Goal: Task Accomplishment & Management: Manage account settings

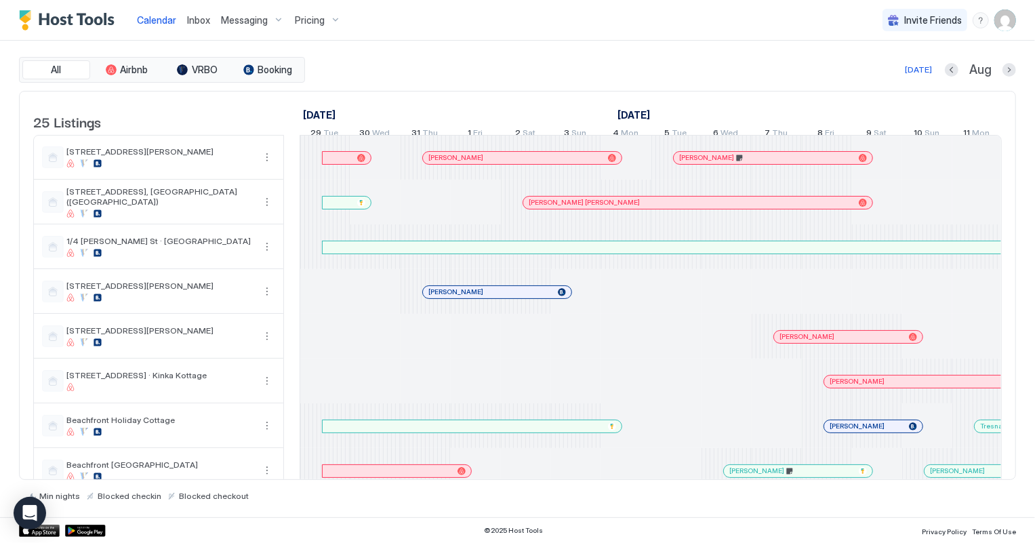
scroll to position [0, 753]
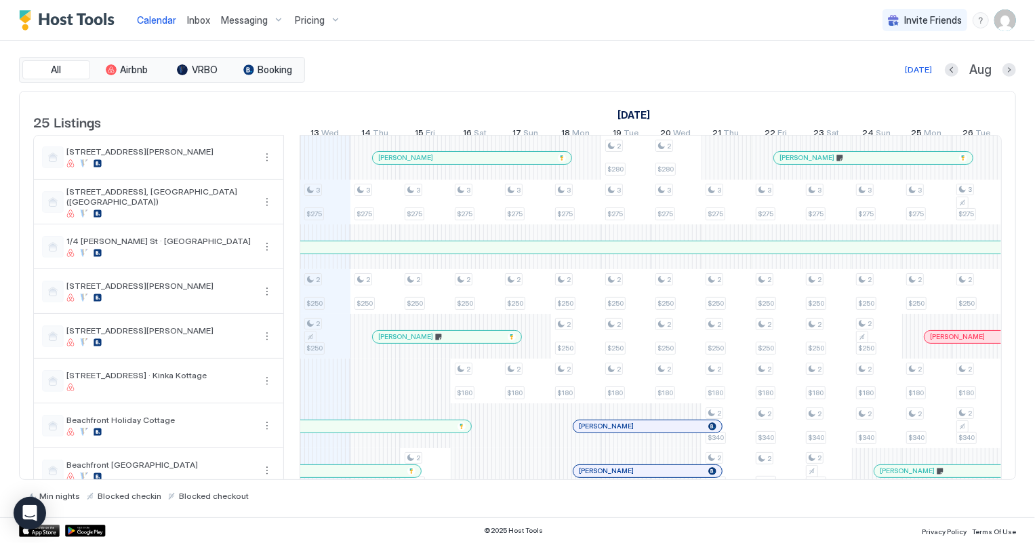
click at [195, 19] on span "Inbox" at bounding box center [198, 20] width 23 height 12
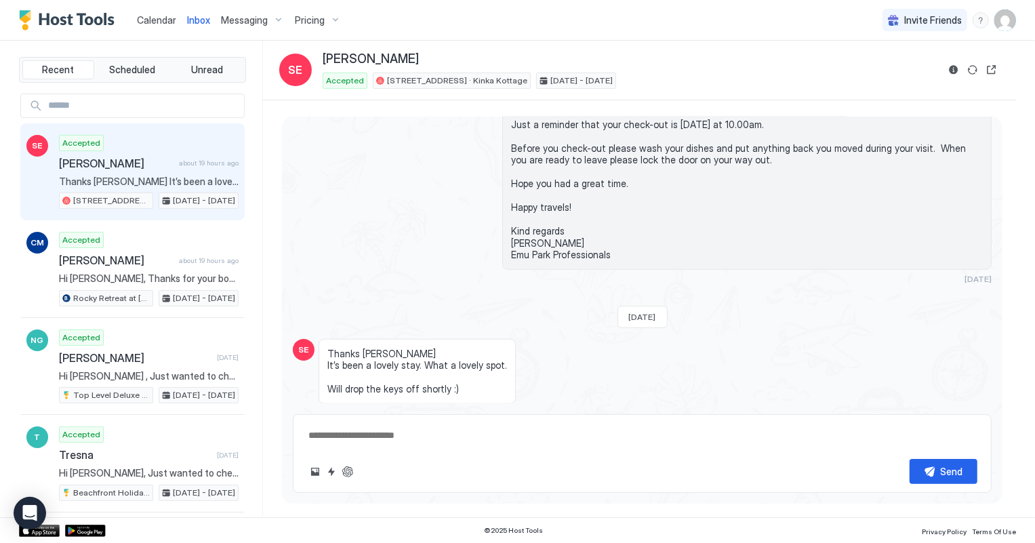
scroll to position [597, 0]
click at [189, 21] on span "Inbox" at bounding box center [198, 20] width 23 height 12
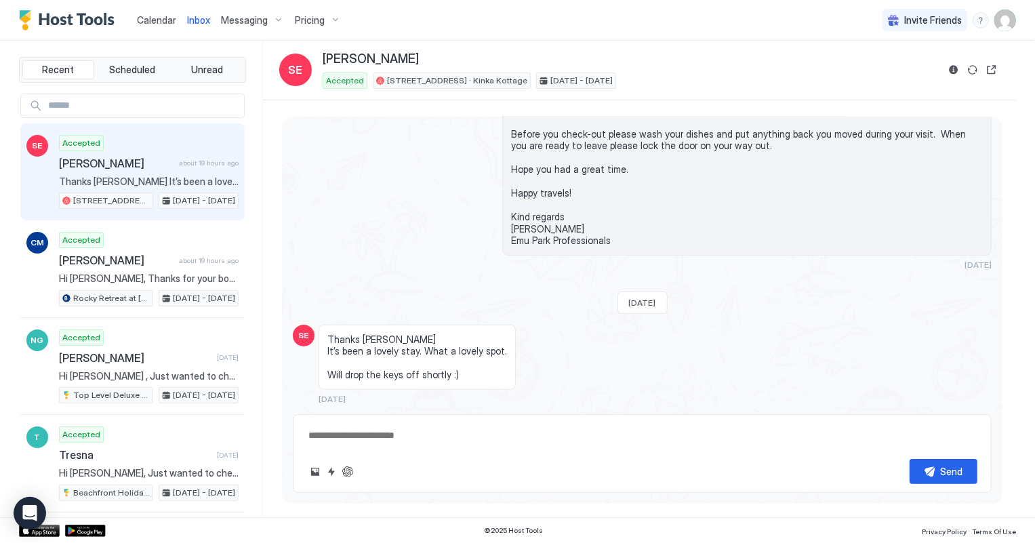
scroll to position [597, 0]
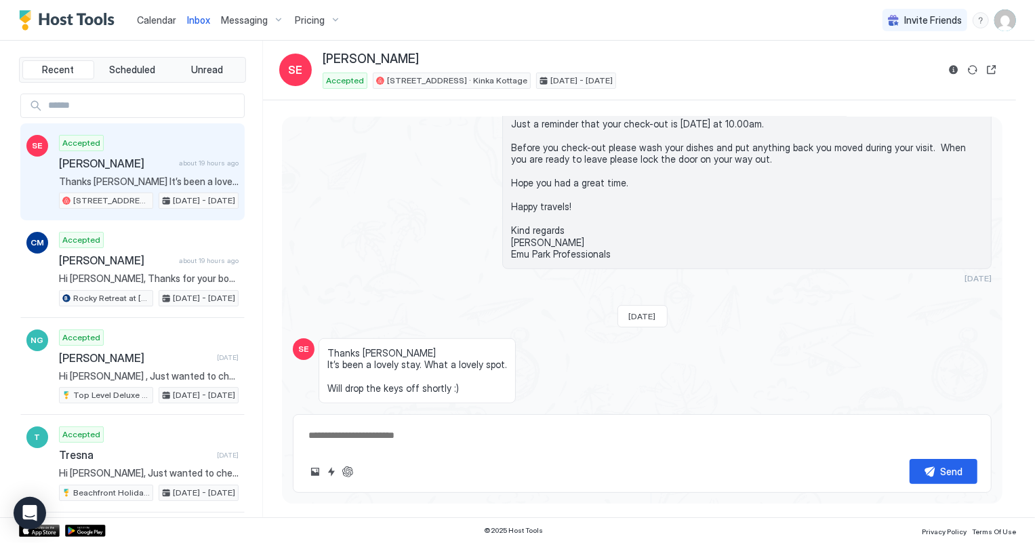
click at [159, 19] on span "Calendar" at bounding box center [156, 20] width 39 height 12
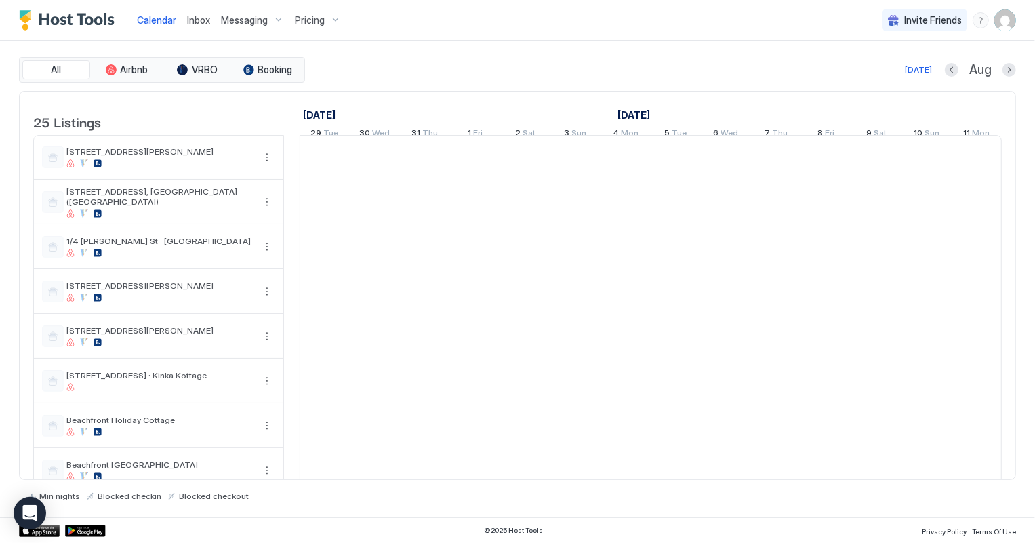
scroll to position [0, 753]
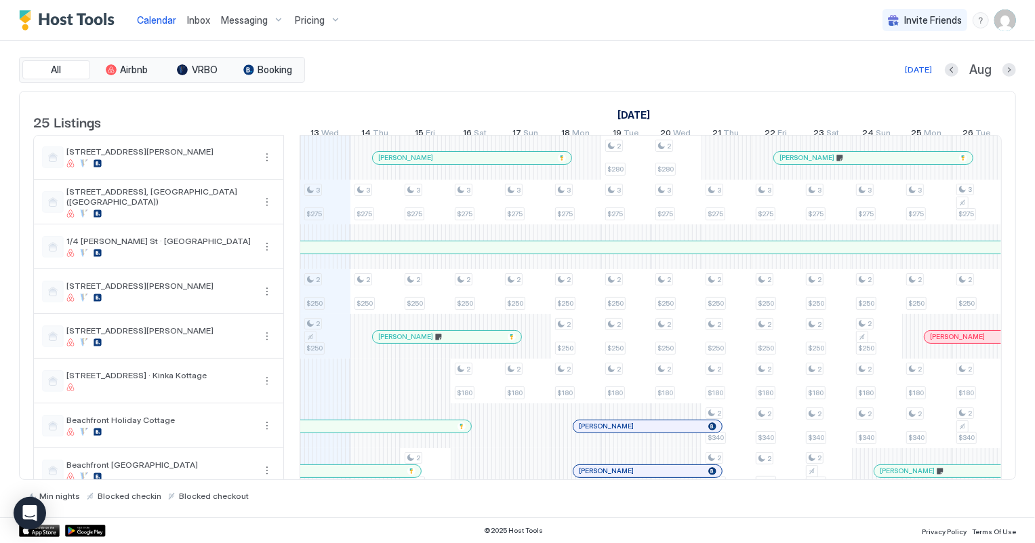
click at [202, 15] on span "Inbox" at bounding box center [198, 20] width 23 height 12
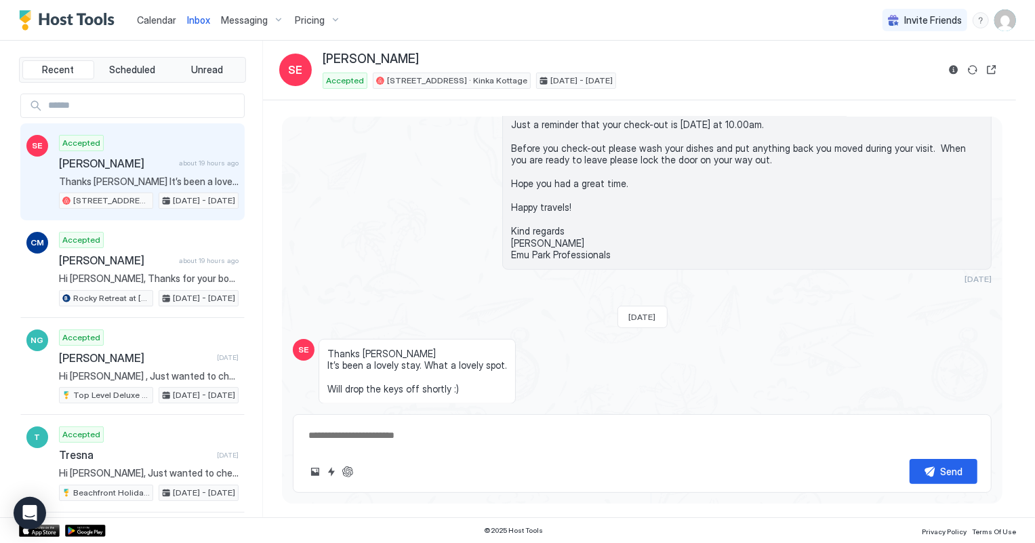
scroll to position [597, 0]
click at [143, 20] on span "Calendar" at bounding box center [156, 20] width 39 height 12
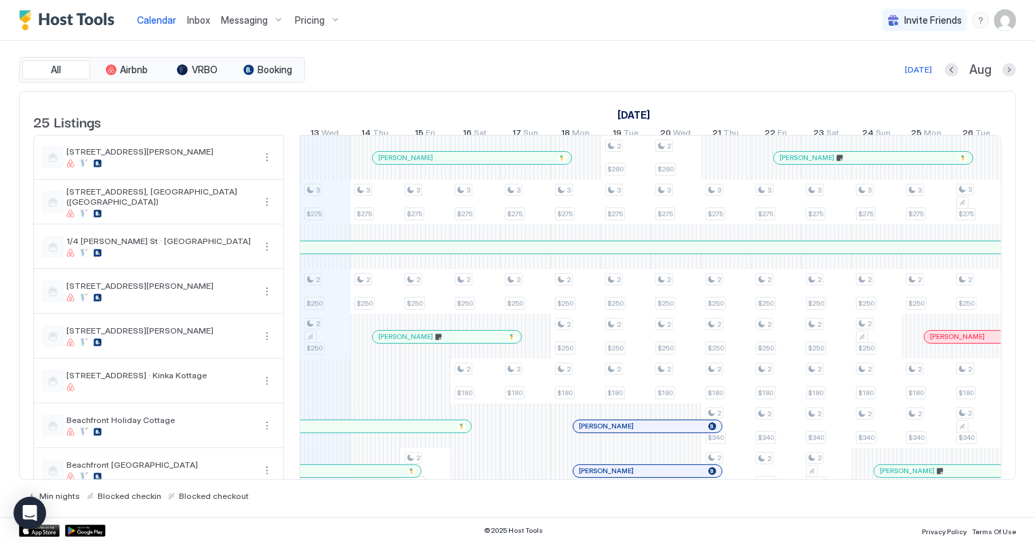
click at [200, 18] on span "Inbox" at bounding box center [198, 20] width 23 height 12
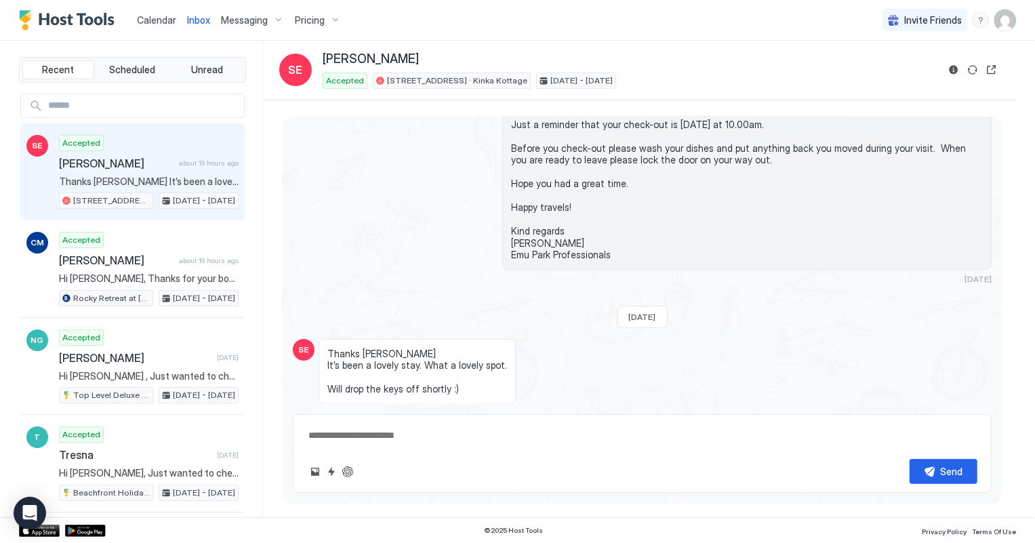
scroll to position [597, 0]
click at [154, 16] on span "Calendar" at bounding box center [156, 20] width 39 height 12
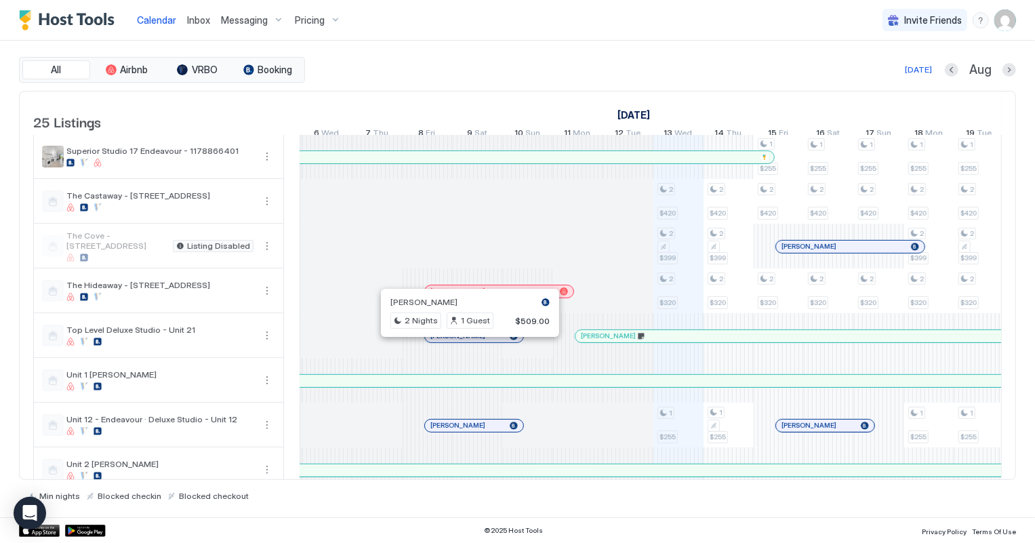
scroll to position [370, 0]
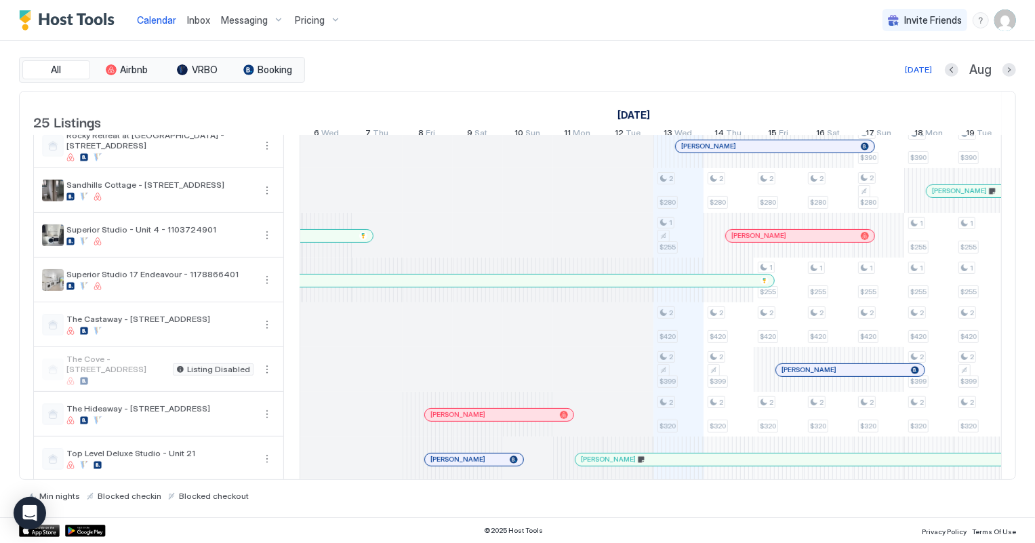
click at [338, 242] on div at bounding box center [148, 236] width 450 height 12
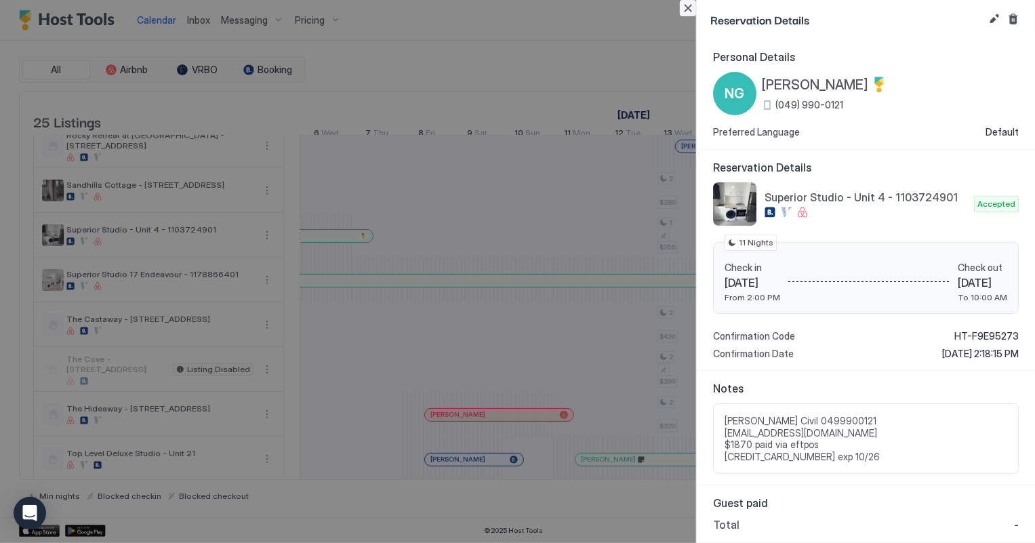
click at [685, 8] on button "Close" at bounding box center [688, 8] width 16 height 16
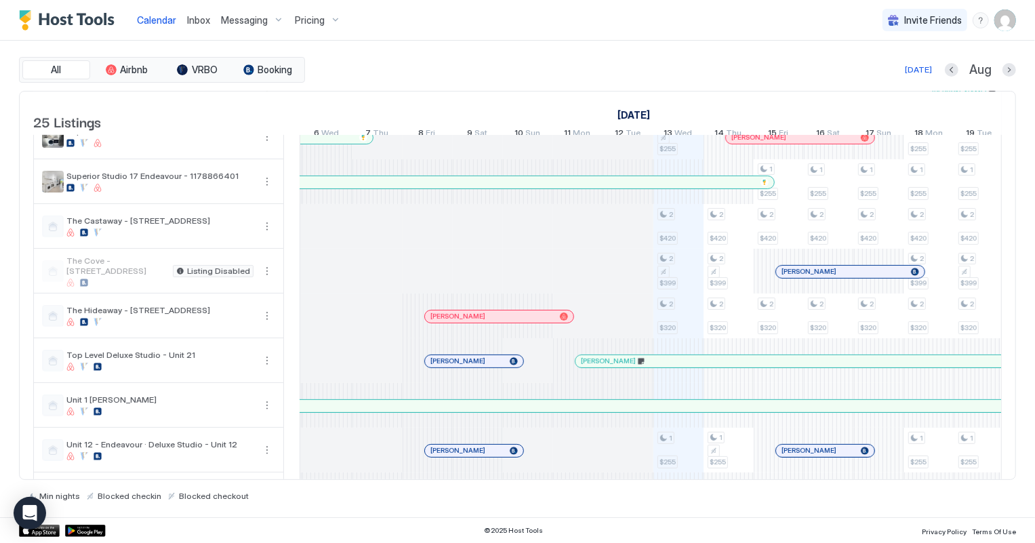
scroll to position [493, 0]
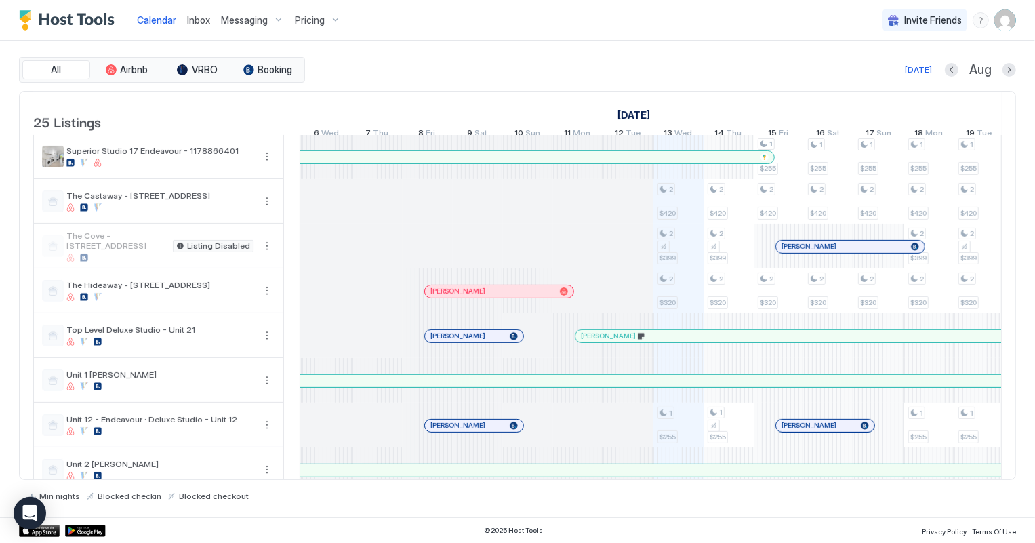
click at [0, 0] on div at bounding box center [0, 0] width 0 height 0
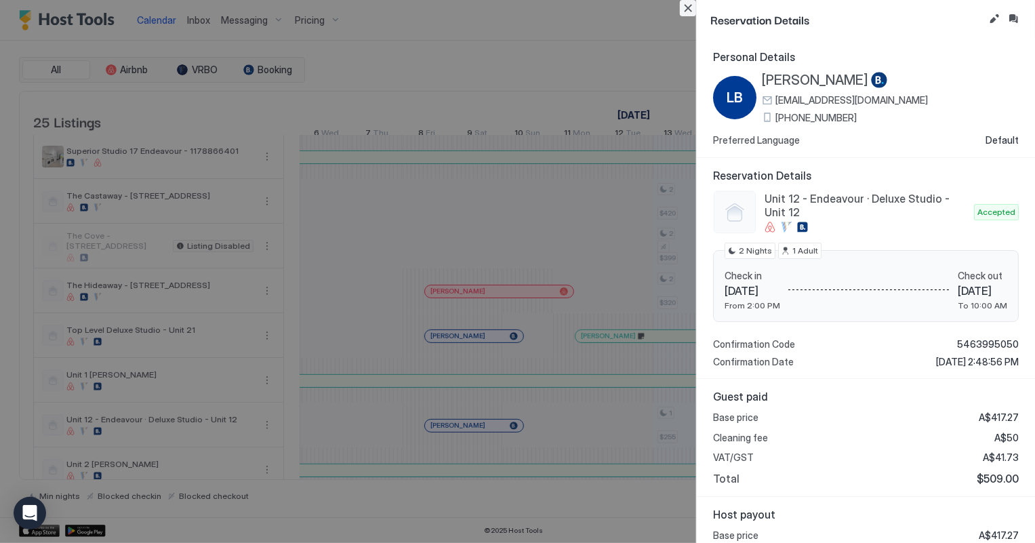
click at [685, 9] on button "Close" at bounding box center [688, 8] width 16 height 16
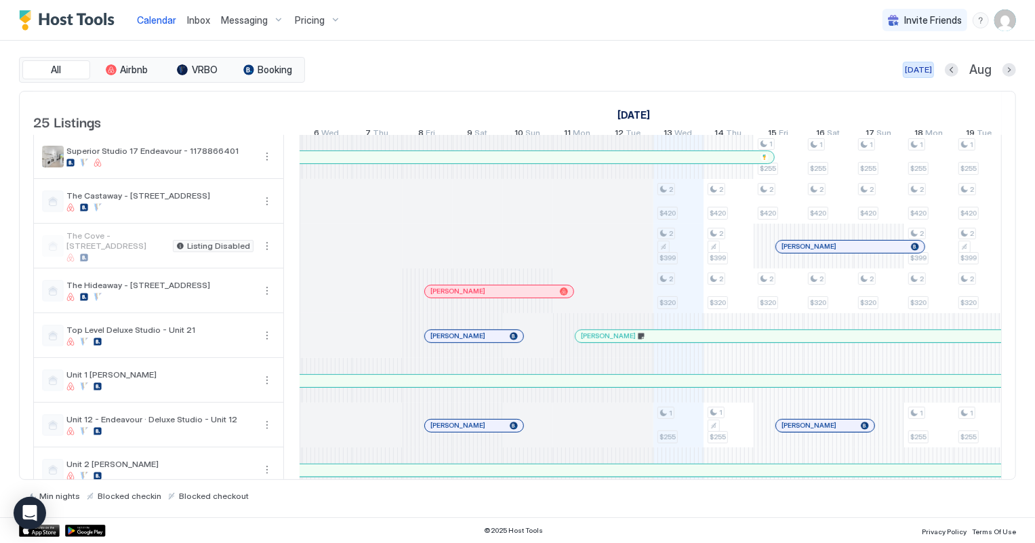
click at [922, 67] on div "[DATE]" at bounding box center [918, 70] width 27 height 12
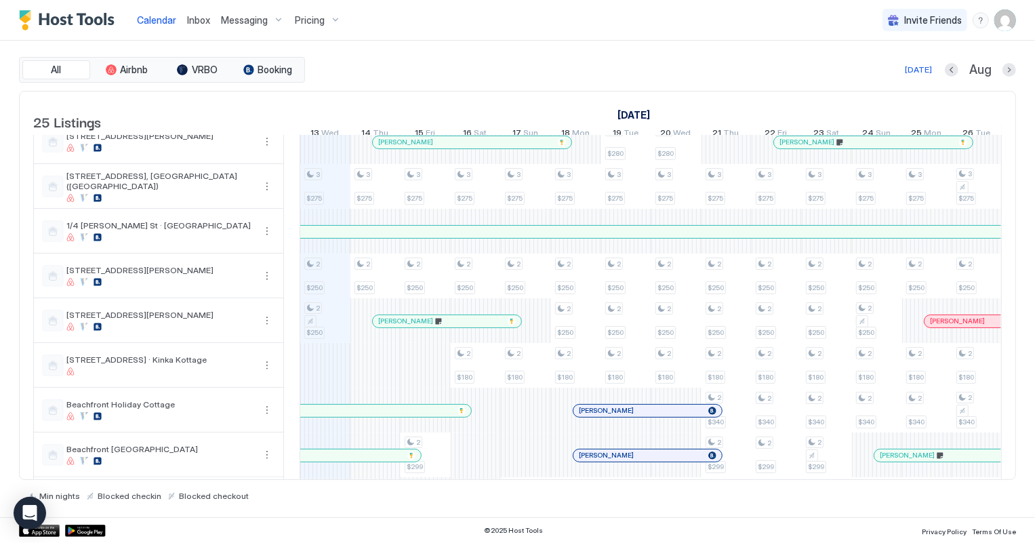
scroll to position [0, 0]
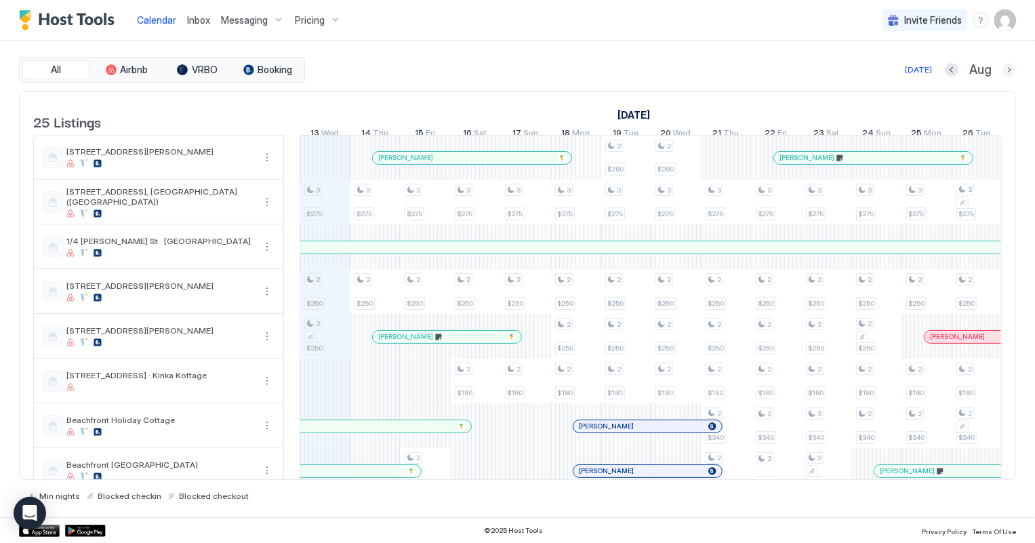
click at [1009, 68] on button "Next month" at bounding box center [1010, 70] width 14 height 14
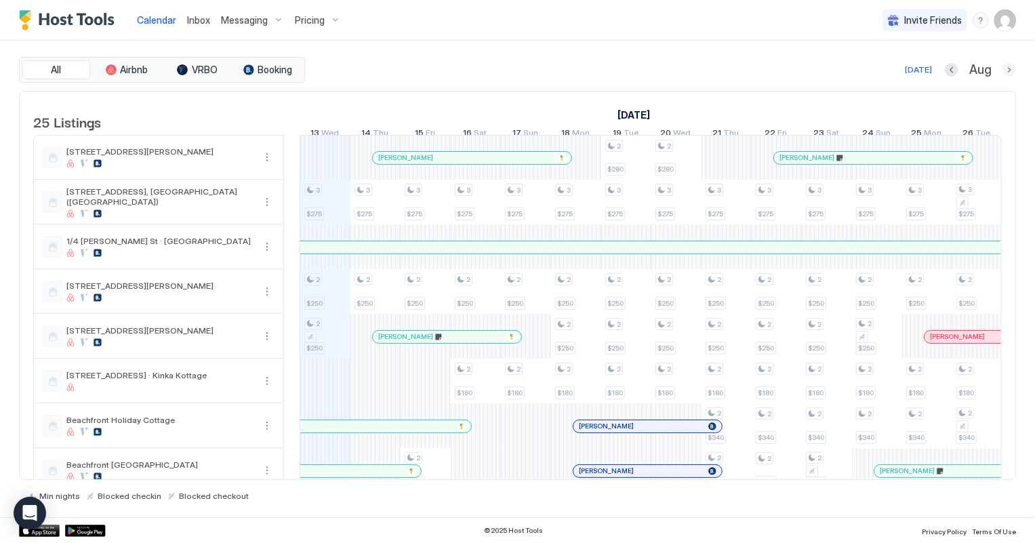
click at [1009, 68] on button "Next month" at bounding box center [1010, 70] width 14 height 14
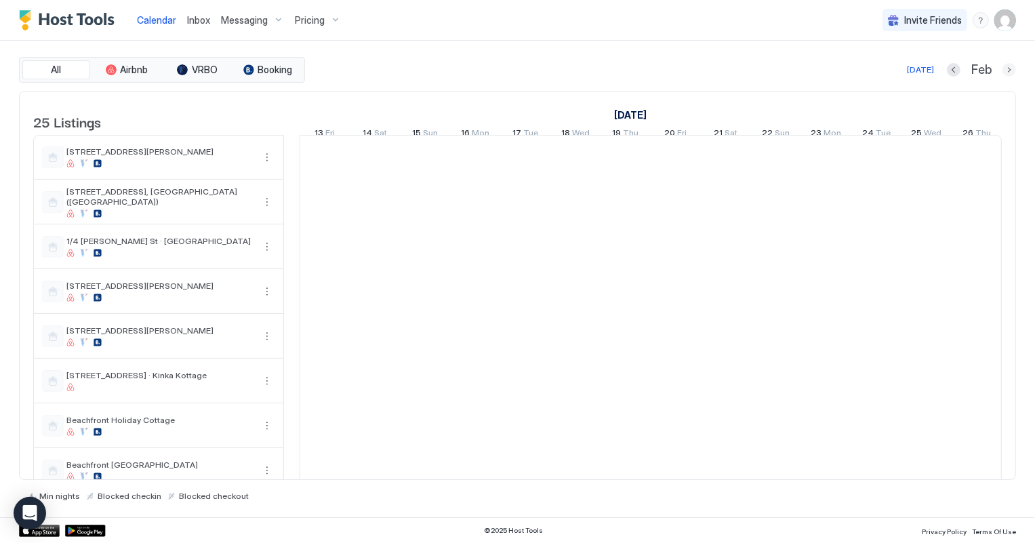
click at [1009, 68] on button "Next month" at bounding box center [1010, 70] width 14 height 14
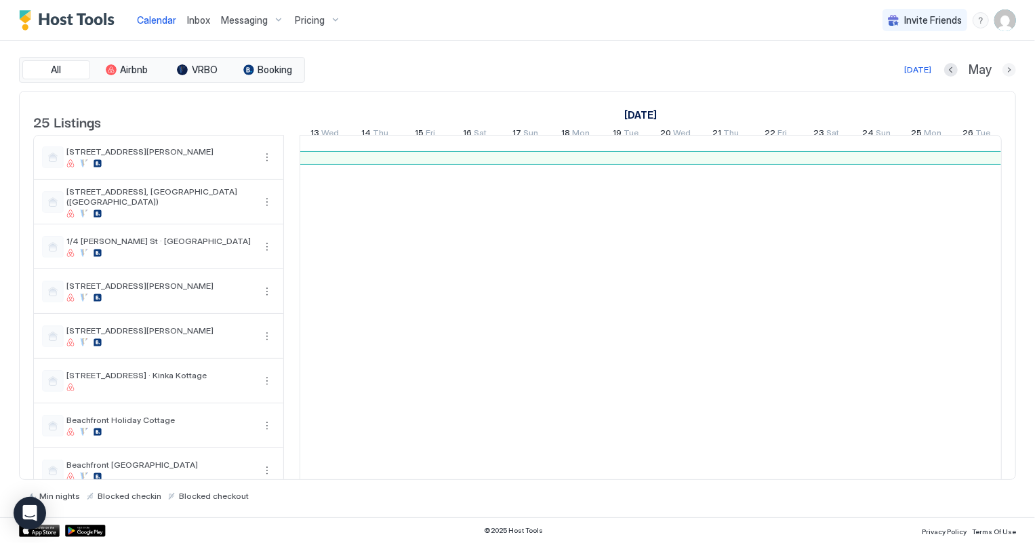
click at [1009, 68] on button "Next month" at bounding box center [1010, 70] width 14 height 14
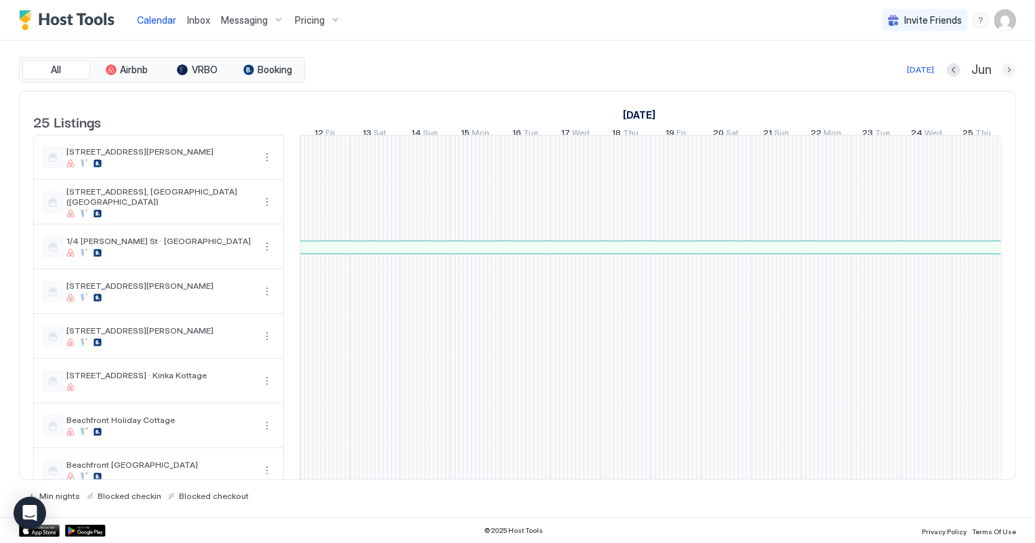
click at [1009, 68] on button "Next month" at bounding box center [1010, 70] width 14 height 14
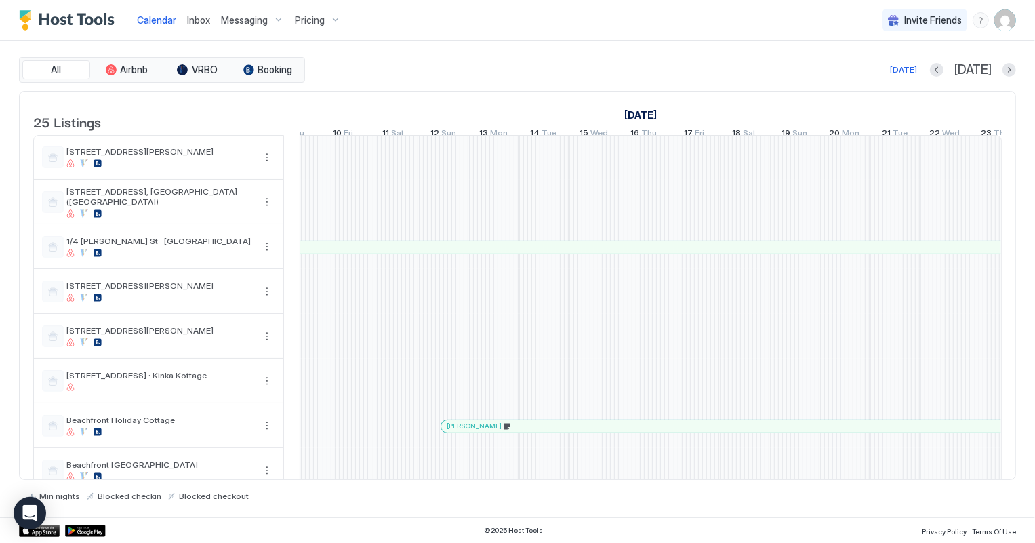
scroll to position [0, 531]
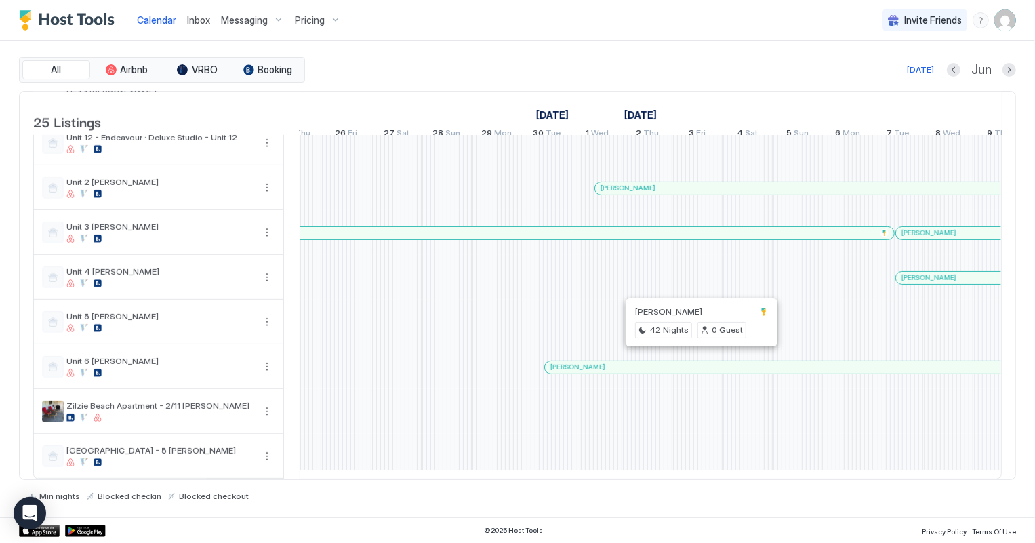
click at [698, 362] on div at bounding box center [698, 367] width 11 height 11
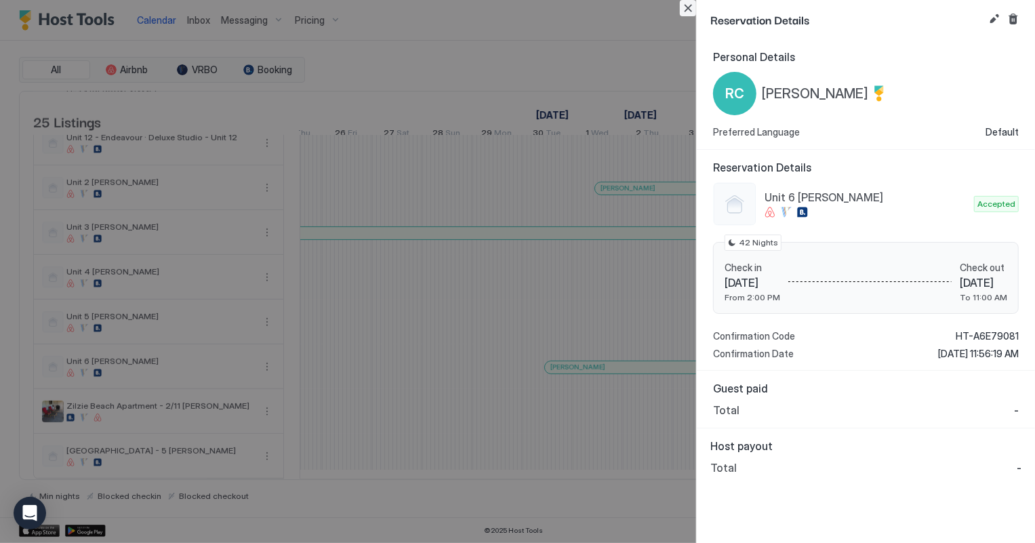
click at [687, 9] on button "Close" at bounding box center [688, 8] width 16 height 16
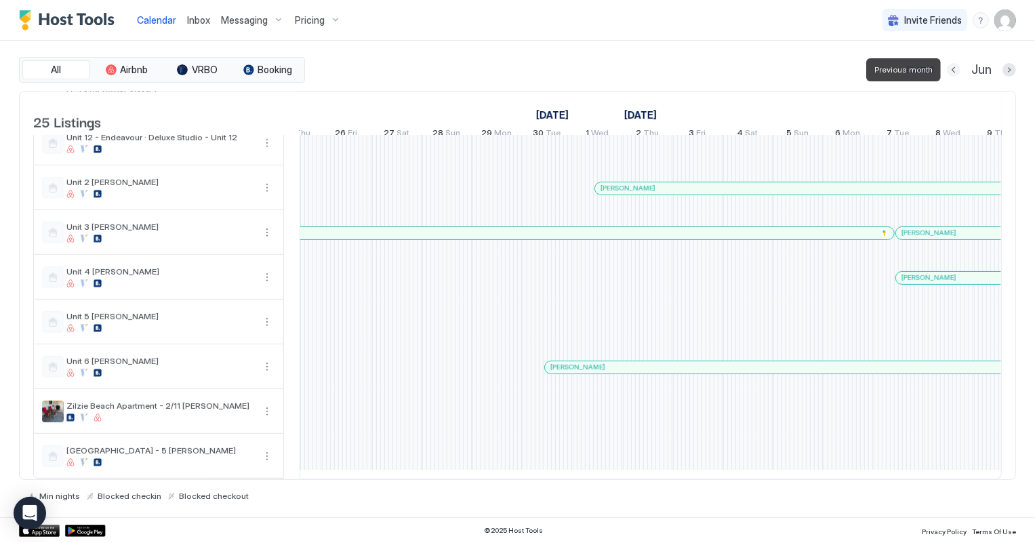
click at [950, 66] on button "Previous month" at bounding box center [954, 70] width 14 height 14
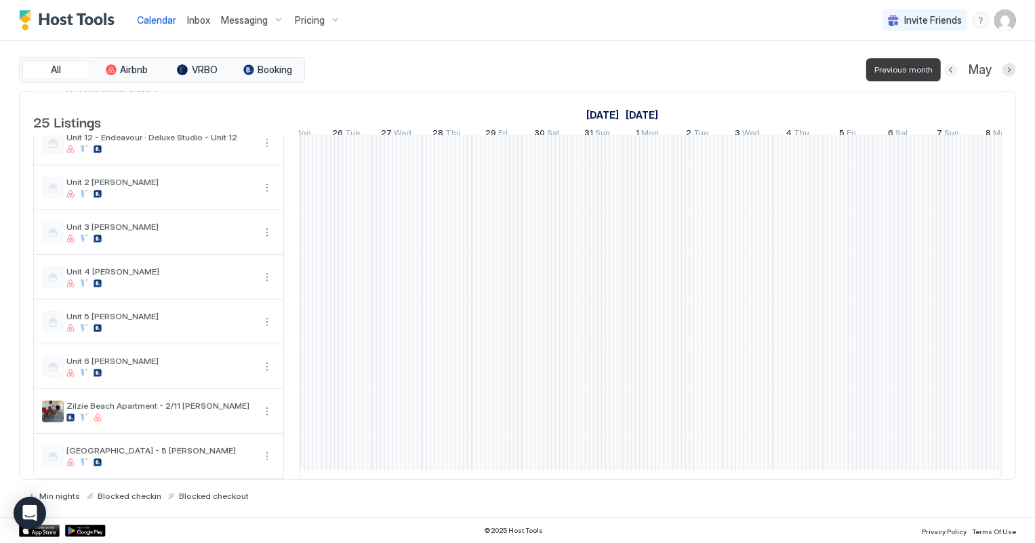
click at [950, 66] on button "Previous month" at bounding box center [951, 70] width 14 height 14
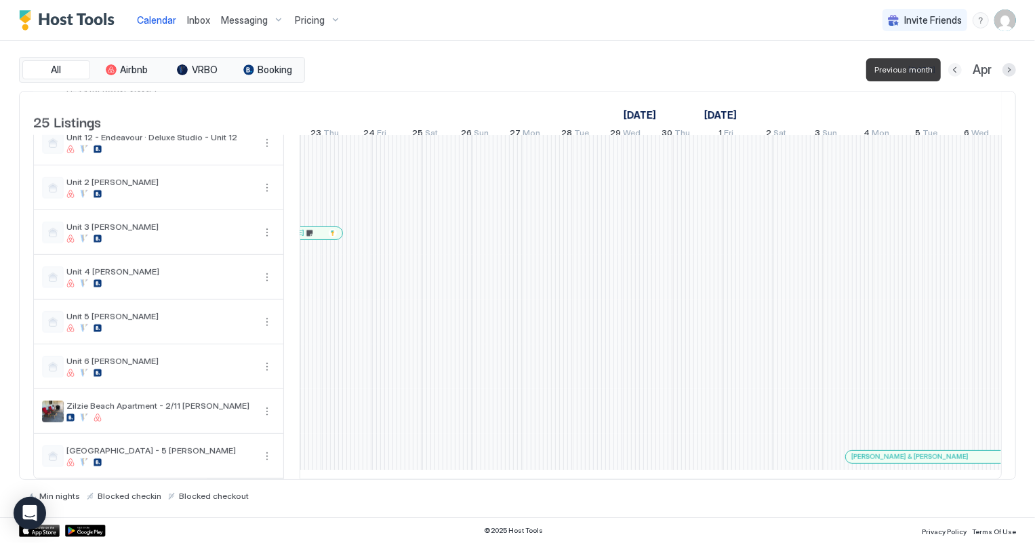
scroll to position [0, 753]
click at [950, 66] on button "Previous month" at bounding box center [956, 70] width 14 height 14
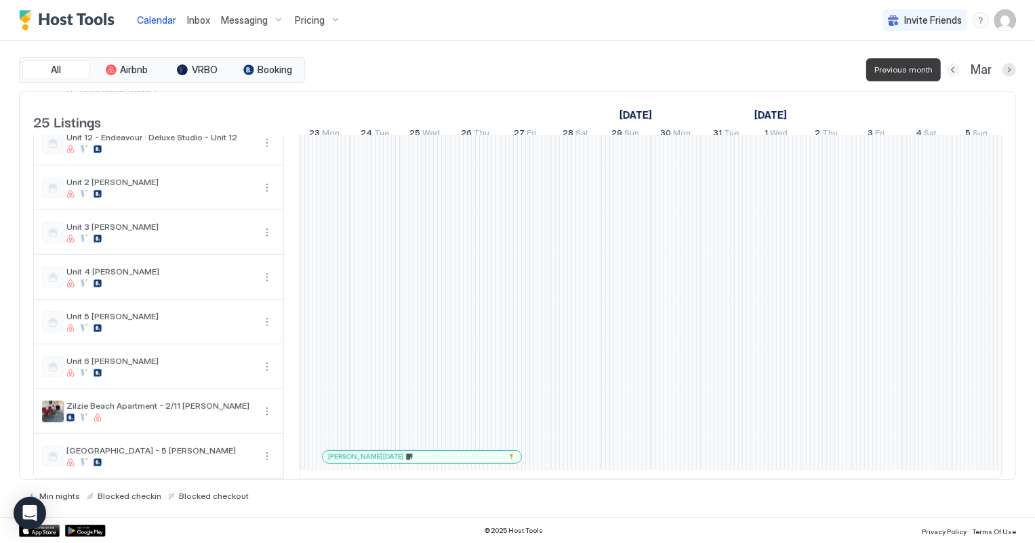
click at [950, 66] on button "Previous month" at bounding box center [954, 70] width 14 height 14
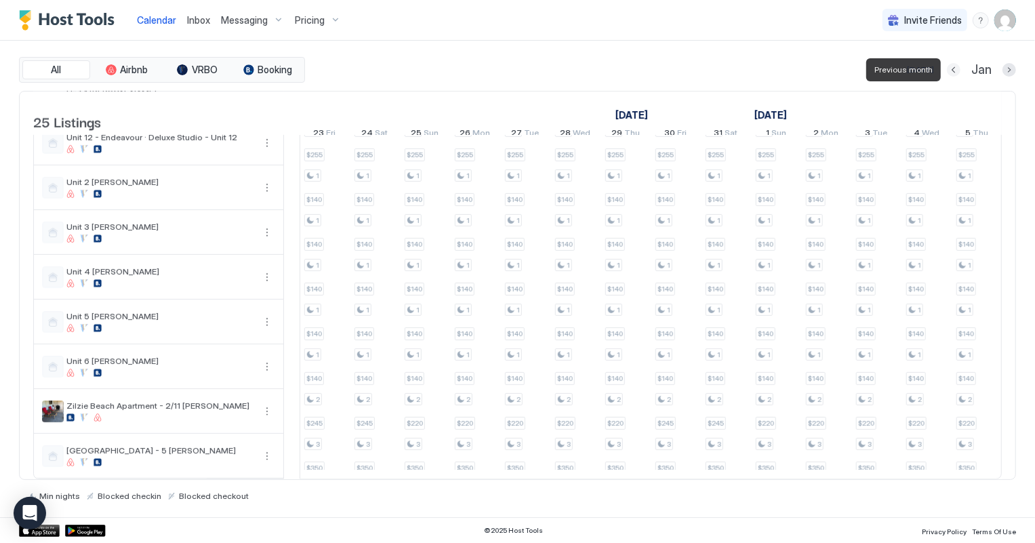
click at [950, 66] on button "Previous month" at bounding box center [954, 70] width 14 height 14
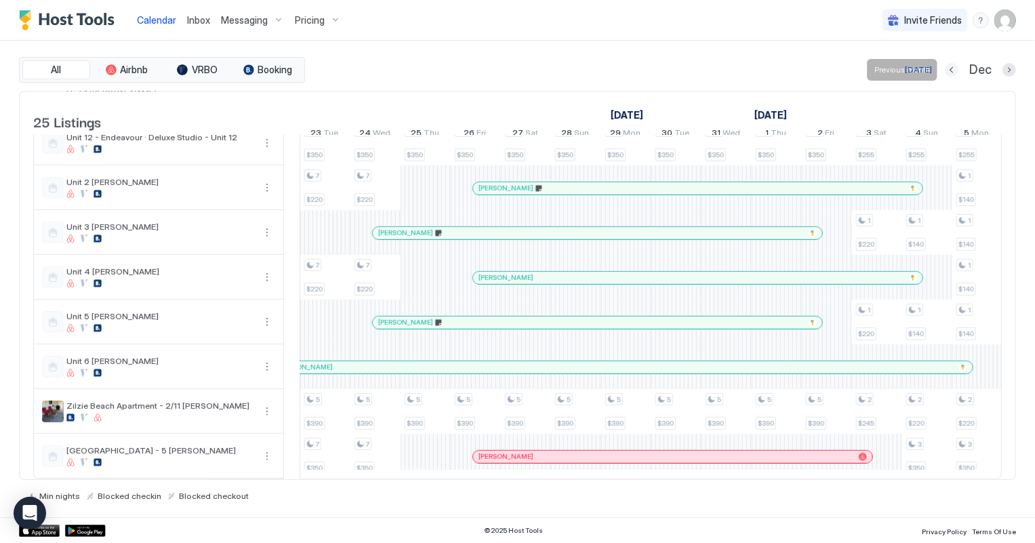
click at [951, 69] on button "Previous month" at bounding box center [952, 70] width 14 height 14
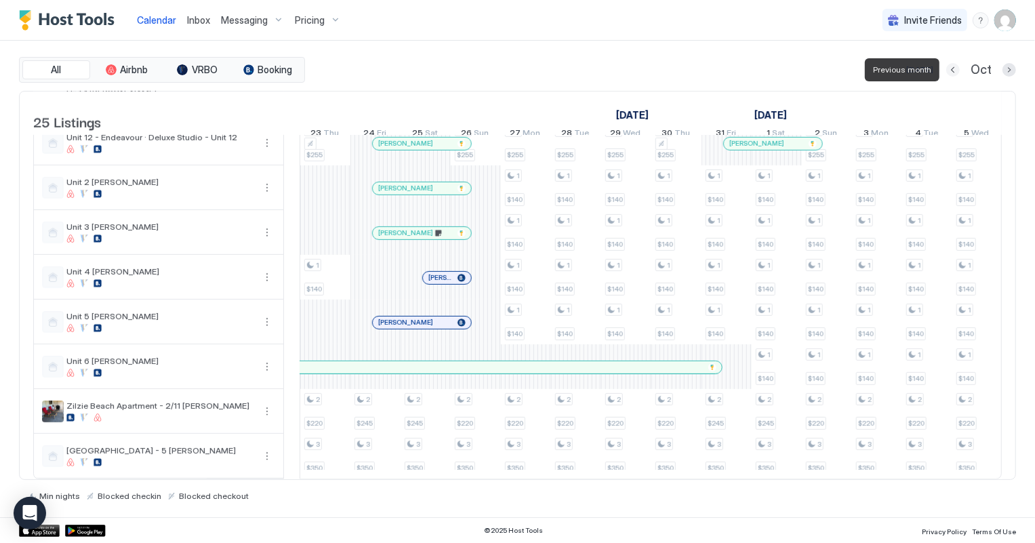
click at [951, 69] on button "Previous month" at bounding box center [954, 70] width 14 height 14
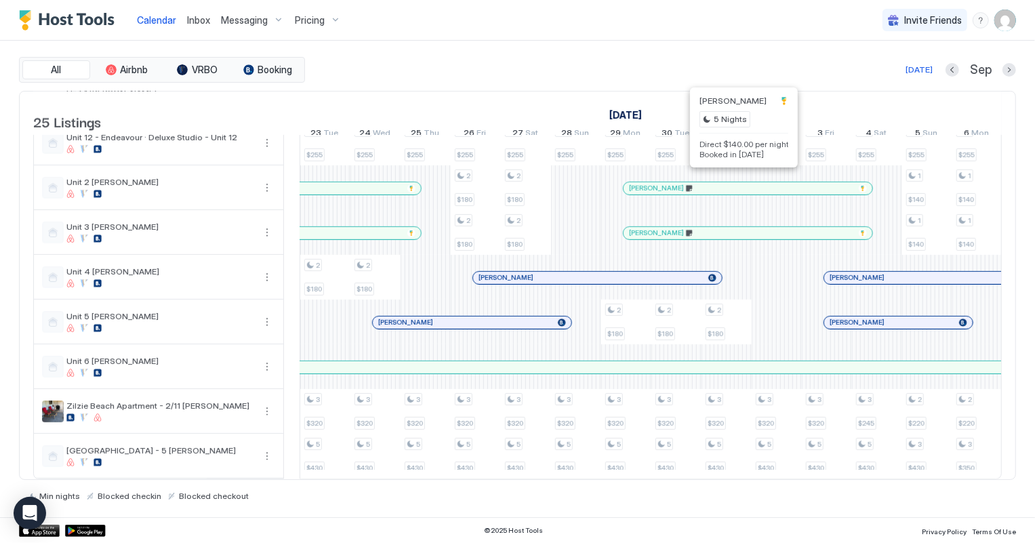
click at [742, 183] on div at bounding box center [743, 188] width 11 height 11
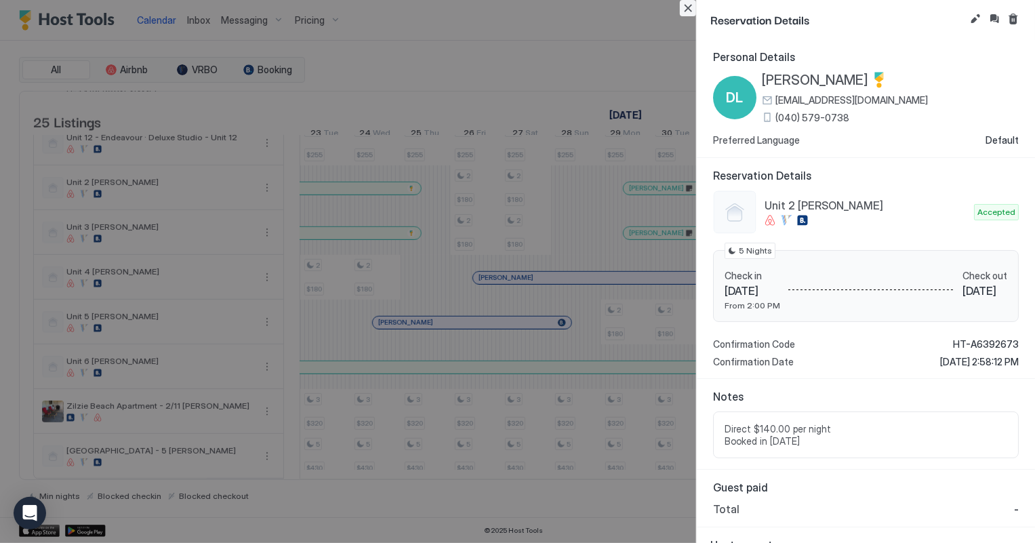
click at [691, 9] on button "Close" at bounding box center [688, 8] width 16 height 16
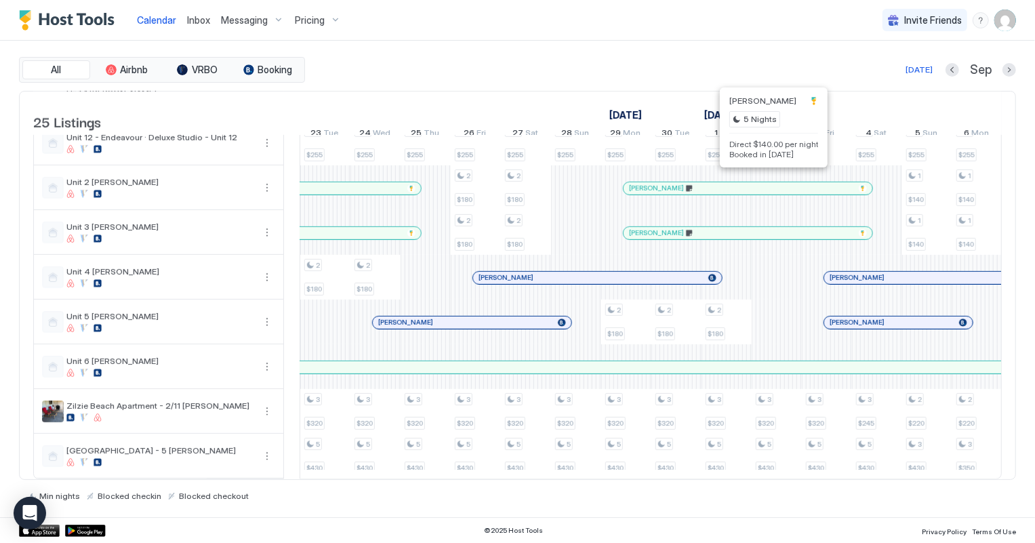
click at [765, 183] on div at bounding box center [766, 188] width 11 height 11
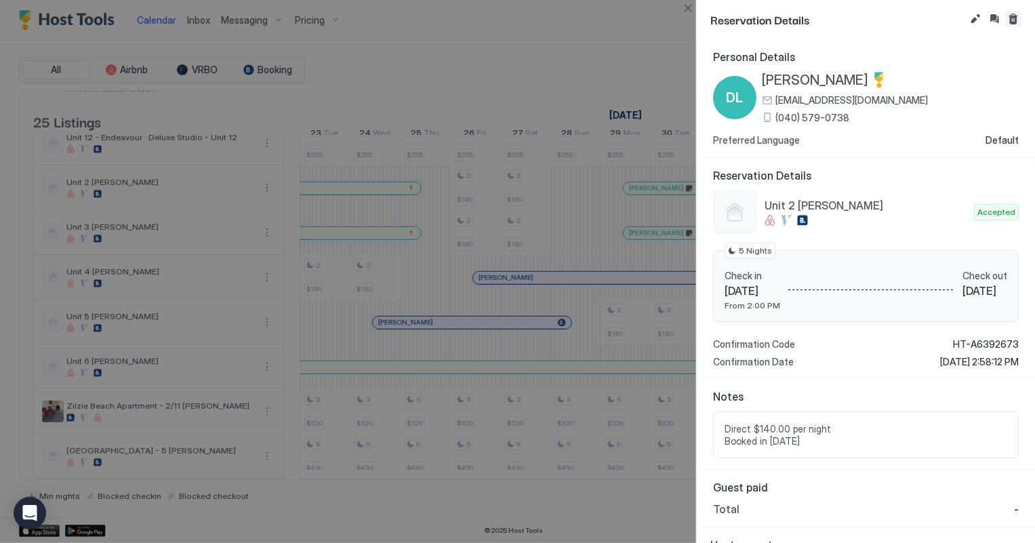
click at [1015, 17] on button "Cancel reservation" at bounding box center [1013, 19] width 16 height 16
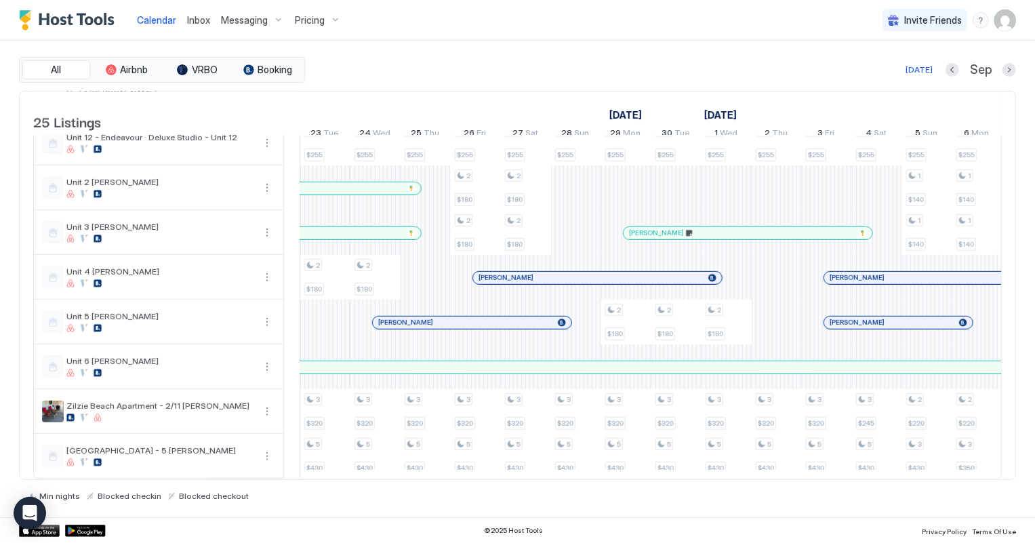
click at [745, 228] on div at bounding box center [745, 233] width 11 height 11
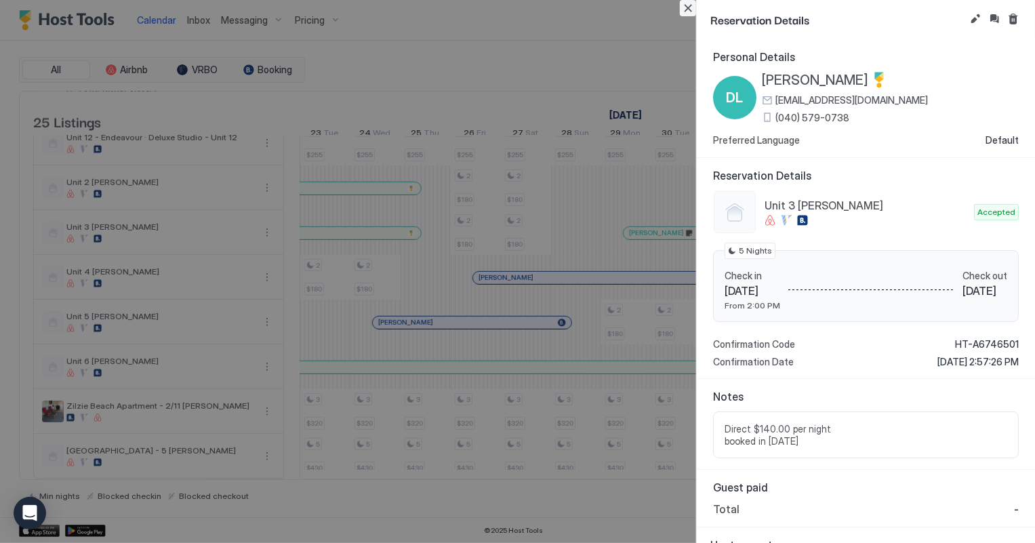
click at [690, 9] on button "Close" at bounding box center [688, 8] width 16 height 16
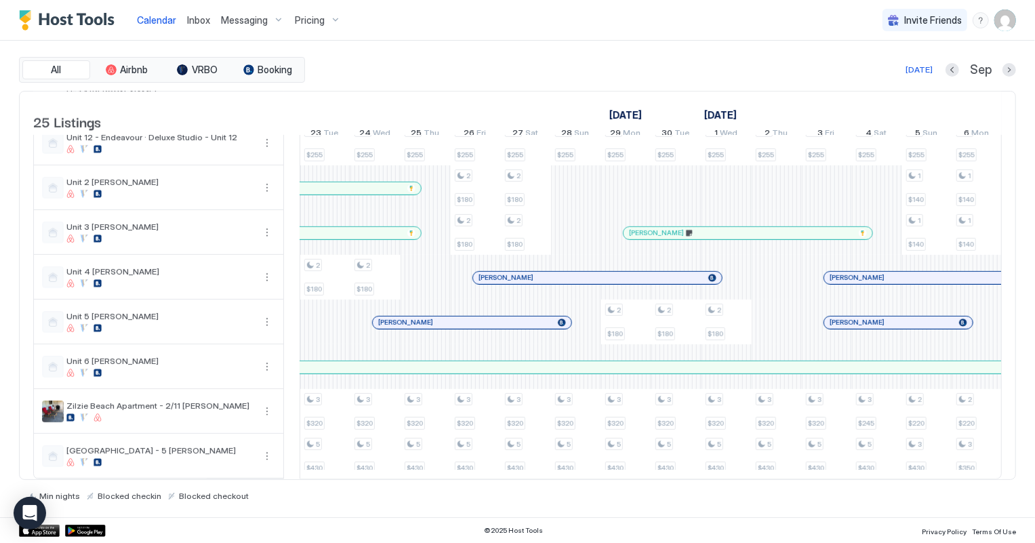
click at [203, 14] on span "Inbox" at bounding box center [198, 20] width 23 height 12
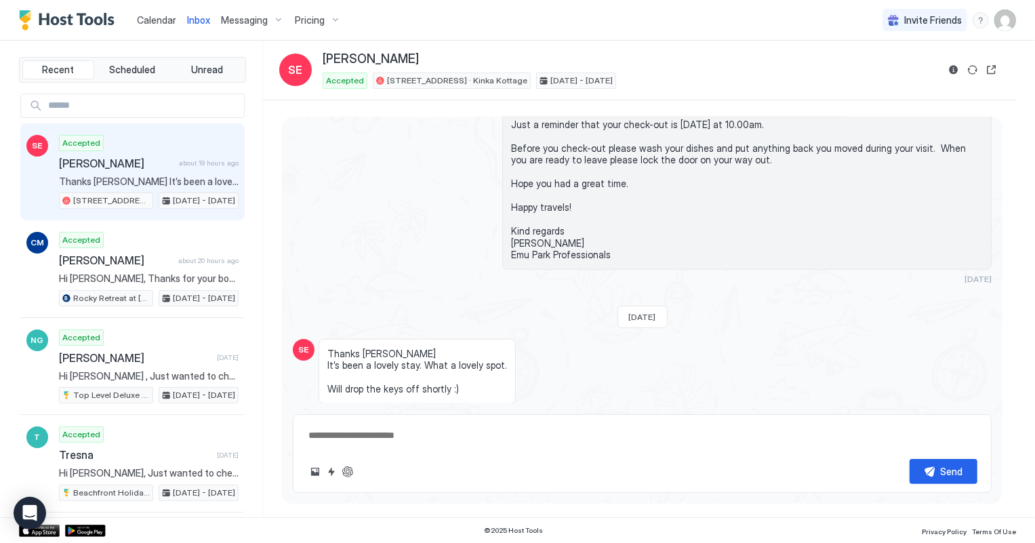
scroll to position [597, 0]
click at [161, 22] on span "Calendar" at bounding box center [156, 20] width 39 height 12
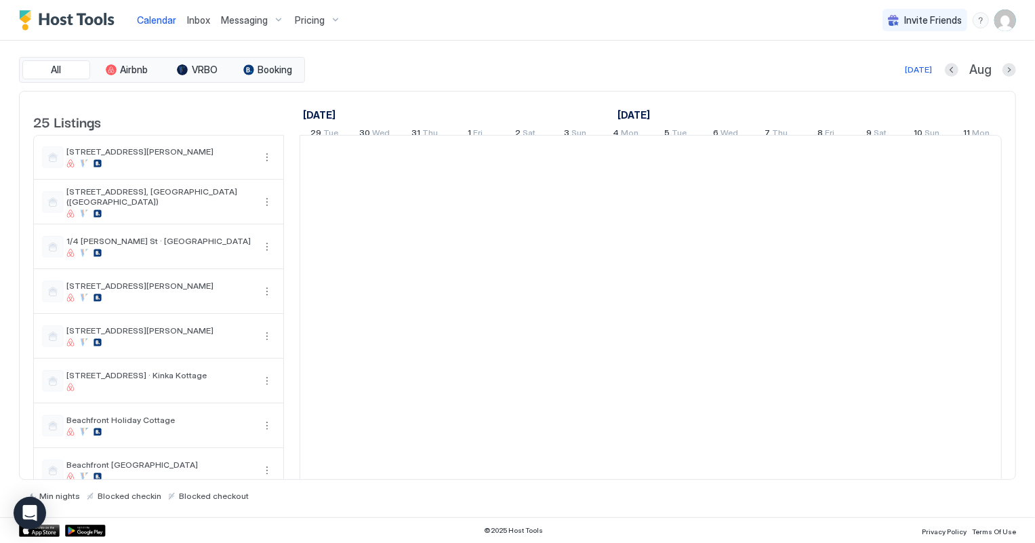
scroll to position [0, 753]
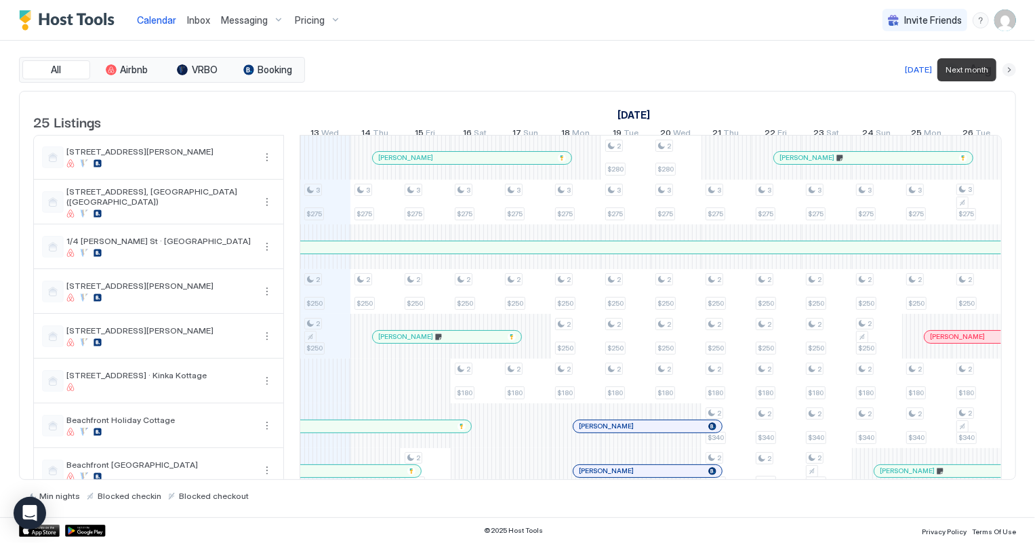
click at [1009, 69] on button "Next month" at bounding box center [1010, 70] width 14 height 14
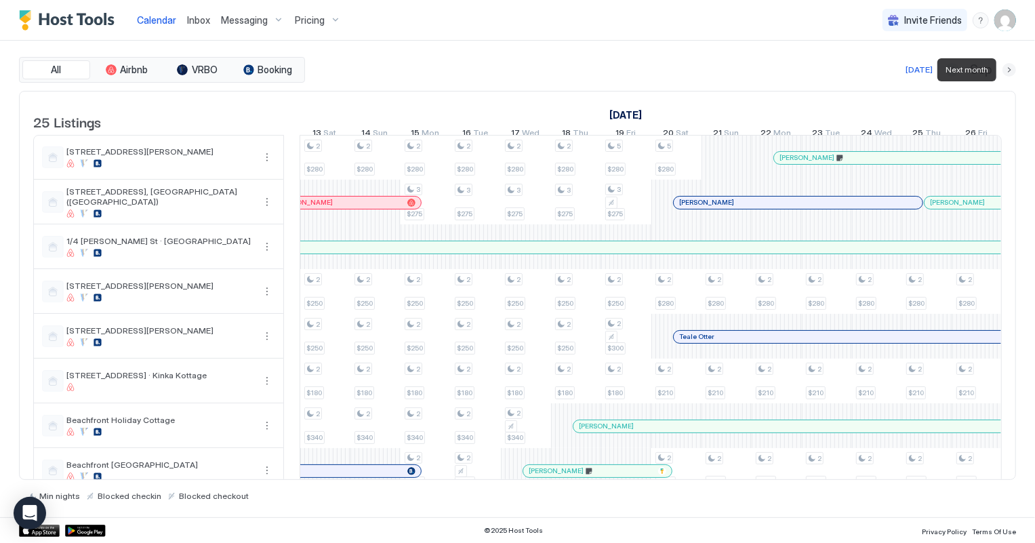
click at [1009, 69] on button "Next month" at bounding box center [1010, 70] width 14 height 14
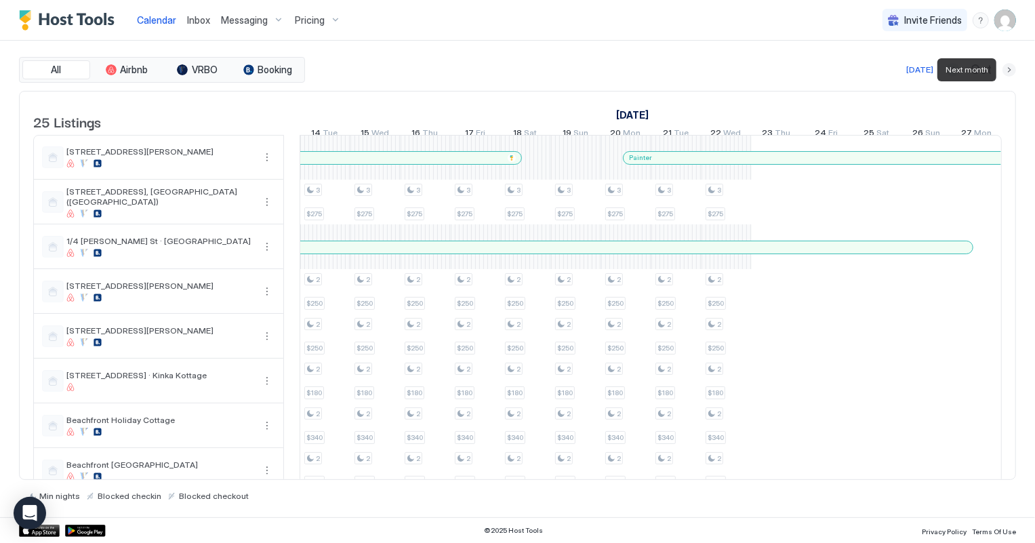
click at [1009, 69] on button "Next month" at bounding box center [1010, 70] width 14 height 14
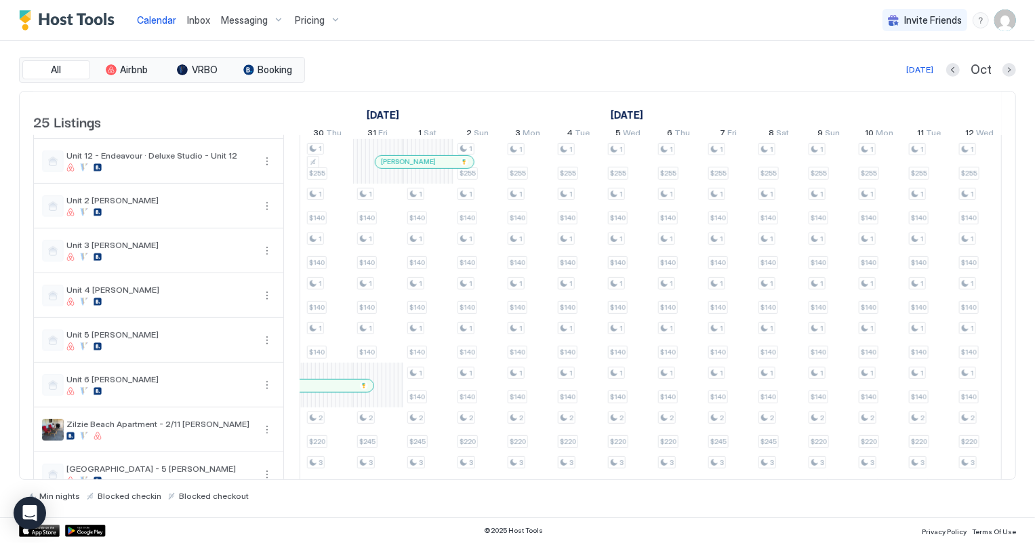
scroll to position [791, 0]
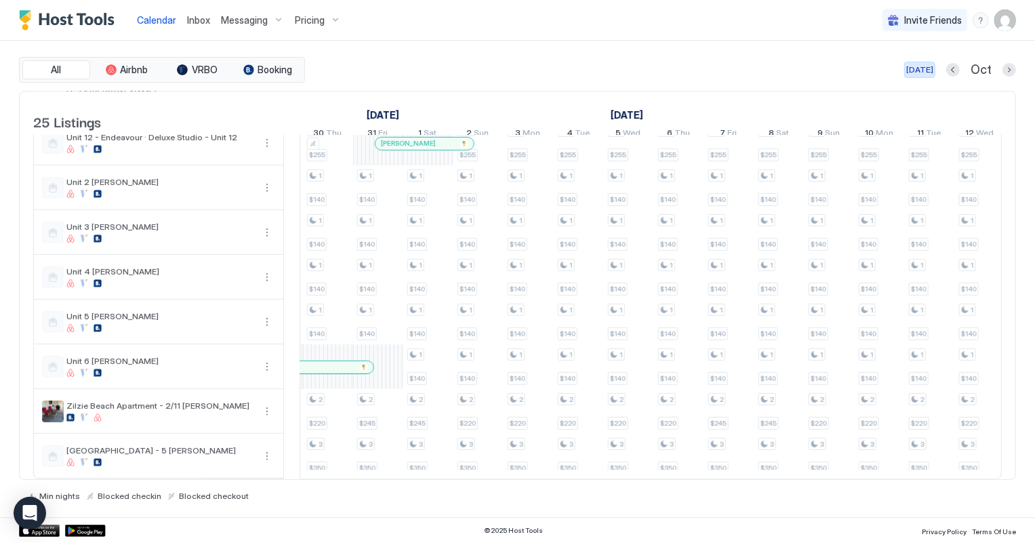
click at [921, 66] on div "[DATE]" at bounding box center [919, 70] width 27 height 12
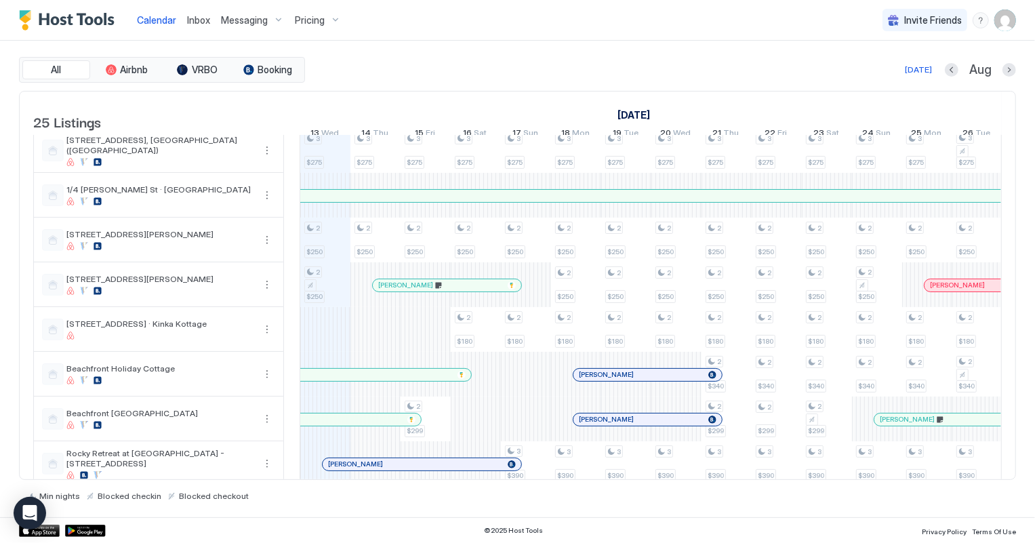
scroll to position [5, 0]
